Goal: Task Accomplishment & Management: Use online tool/utility

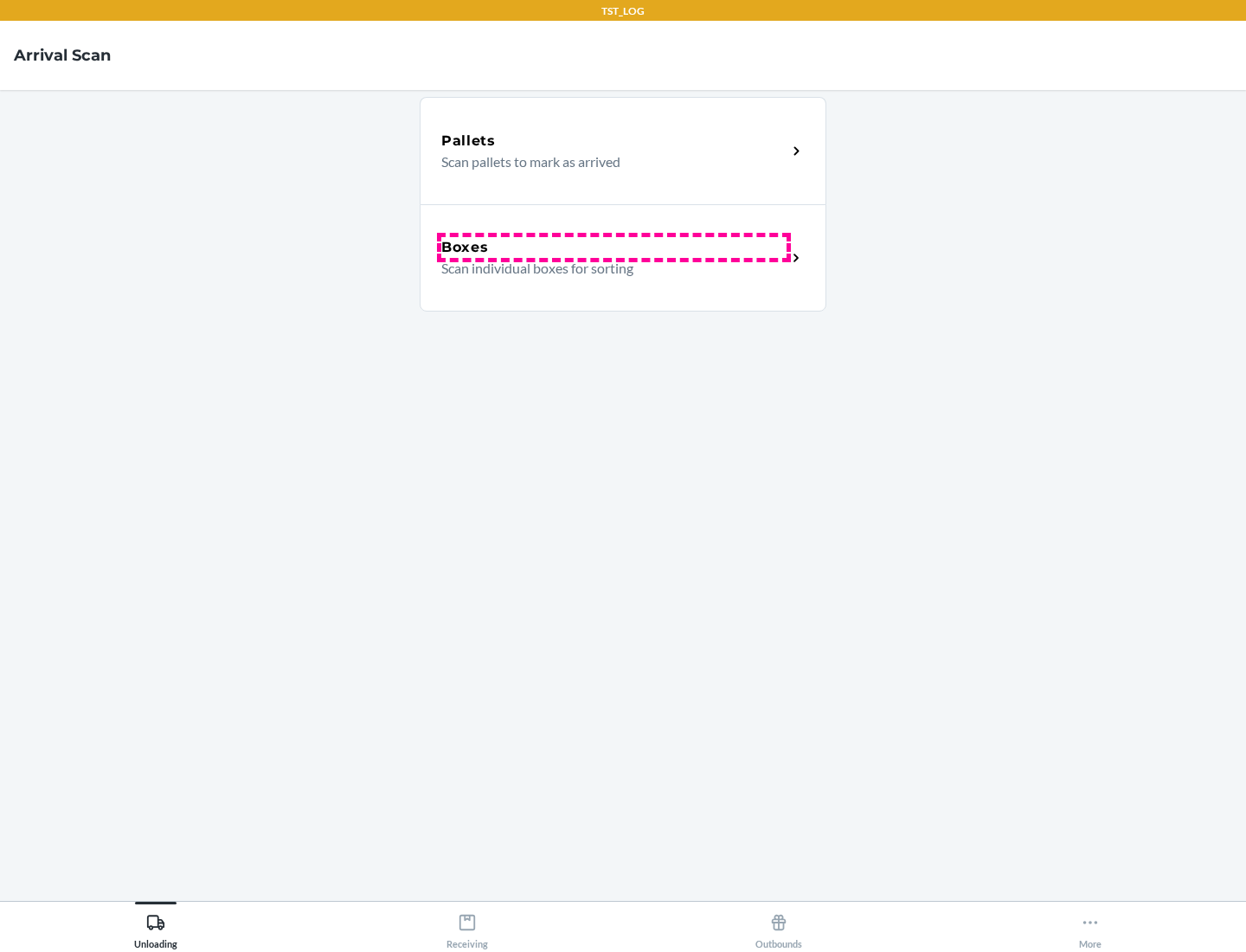
click at [614, 247] on div "Boxes" at bounding box center [614, 247] width 345 height 21
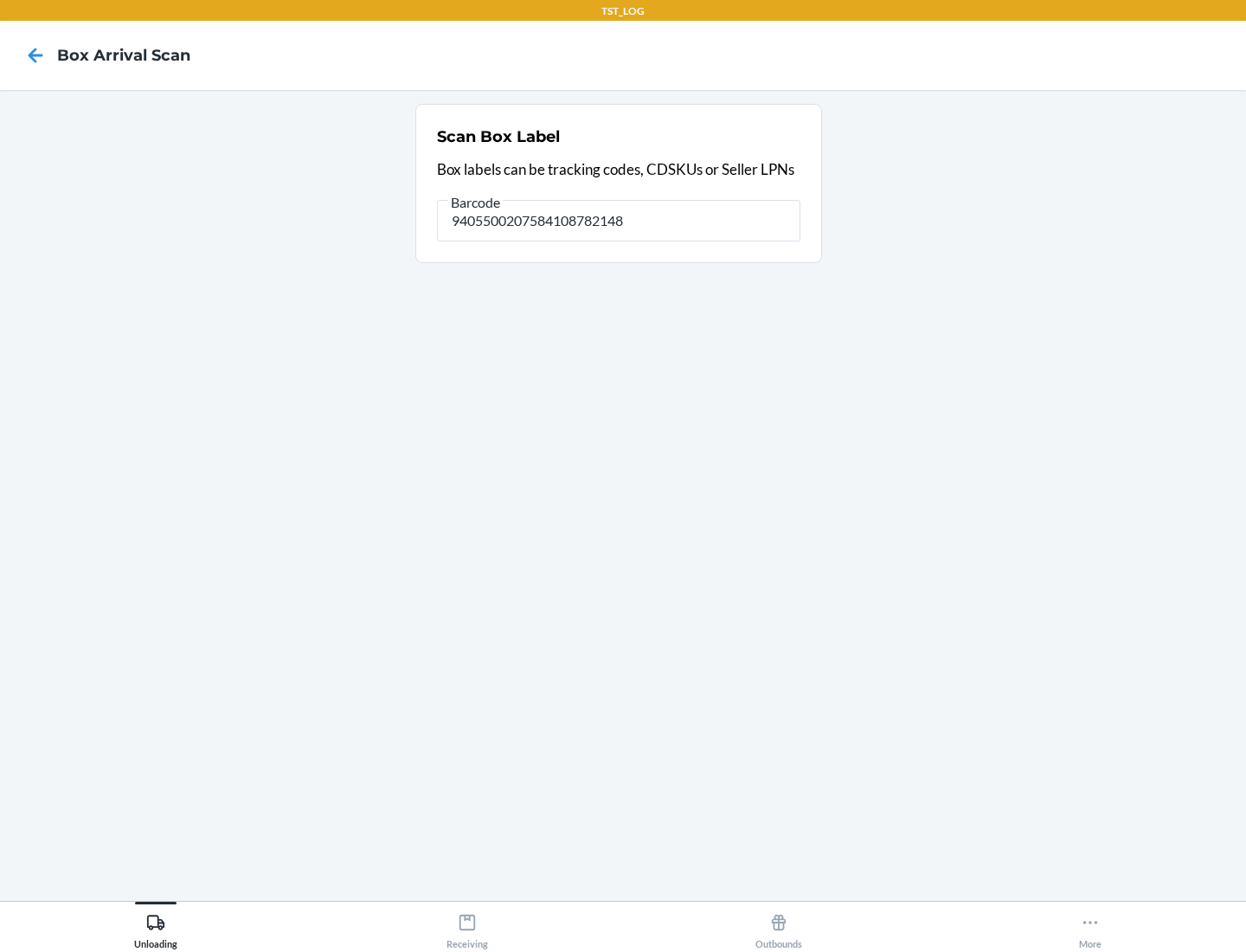
type input "9405500207584108782148"
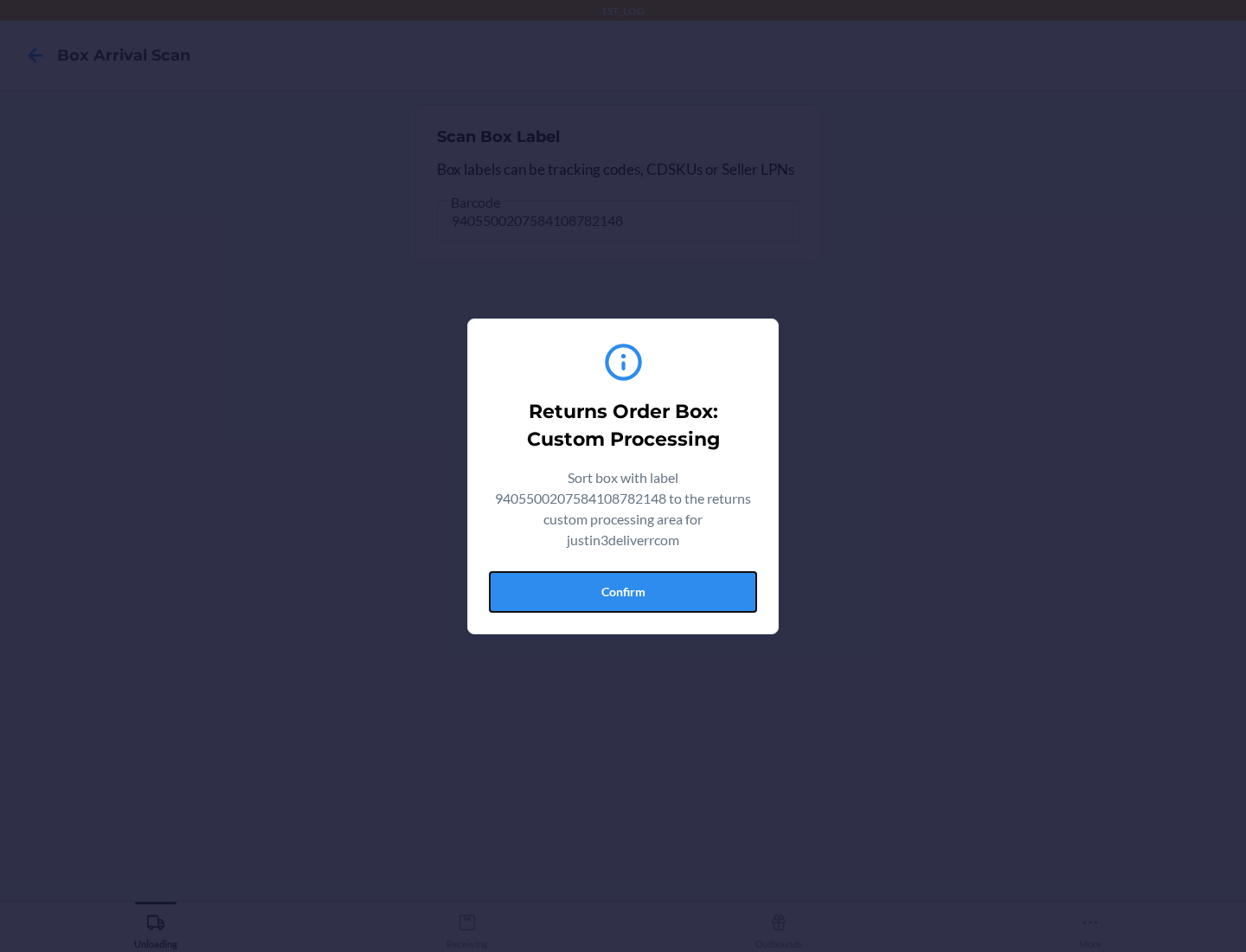
click at [623, 591] on button "Confirm" at bounding box center [623, 592] width 268 height 41
